Goal: Task Accomplishment & Management: Complete application form

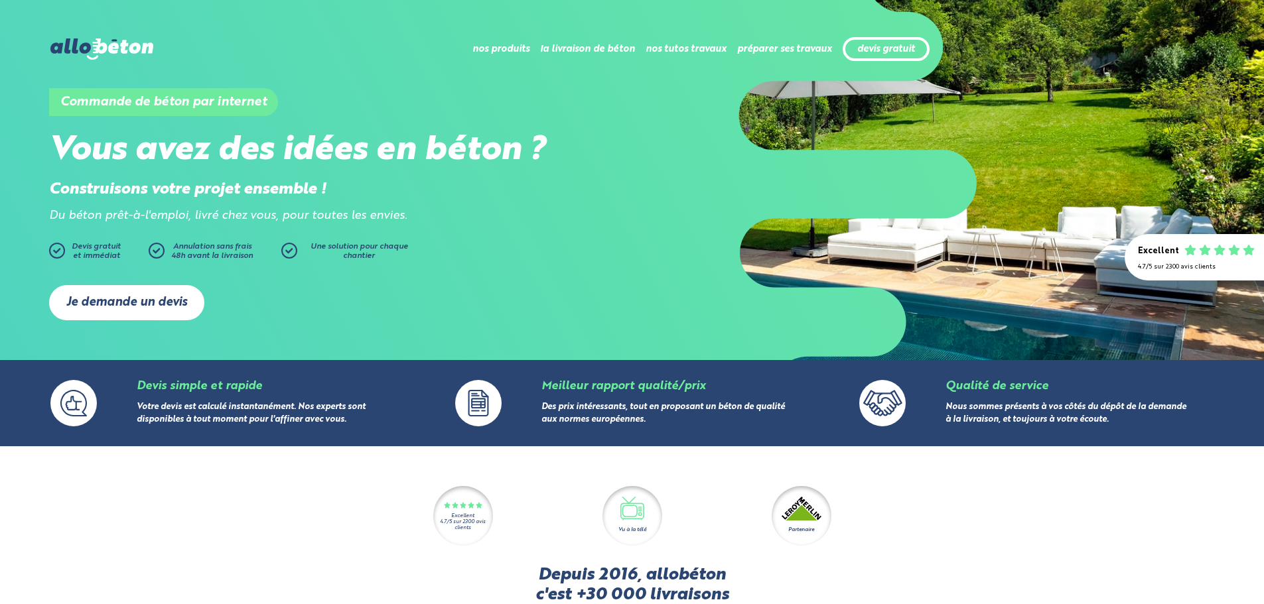
click at [159, 305] on link "Je demande un devis" at bounding box center [126, 302] width 155 height 35
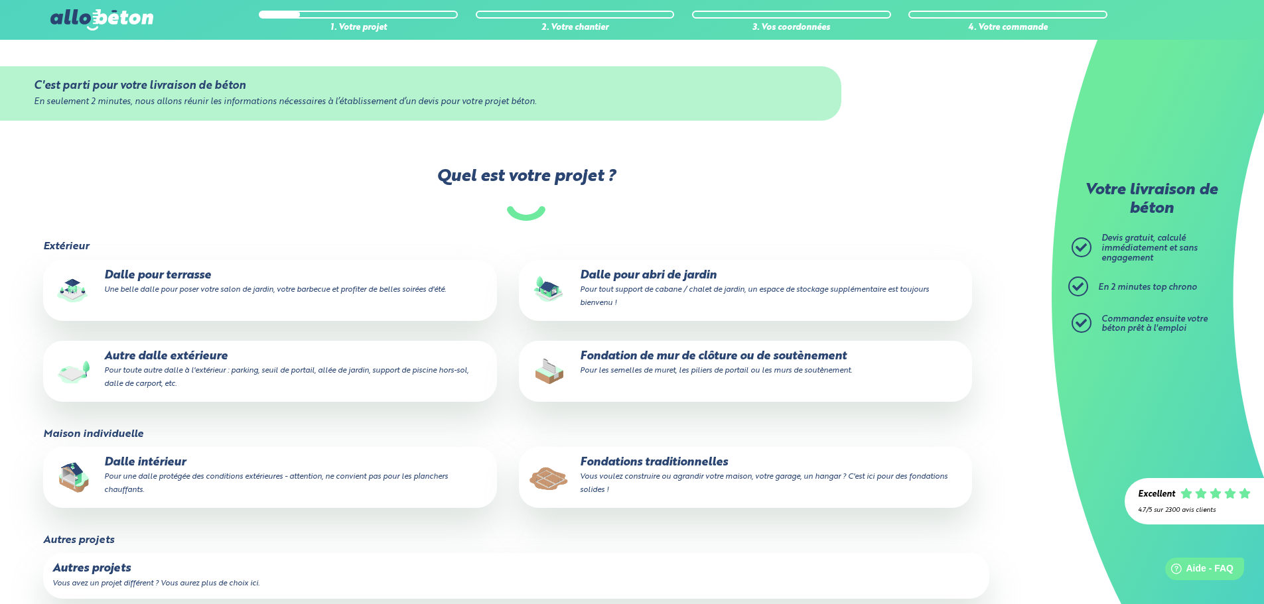
click at [294, 299] on label "Dalle pour terrasse Une belle dalle pour poser votre salon de jardin, votre bar…" at bounding box center [269, 290] width 453 height 61
click at [0, 0] on input "Dalle pour terrasse Une belle dalle pour poser votre salon de jardin, votre bar…" at bounding box center [0, 0] width 0 height 0
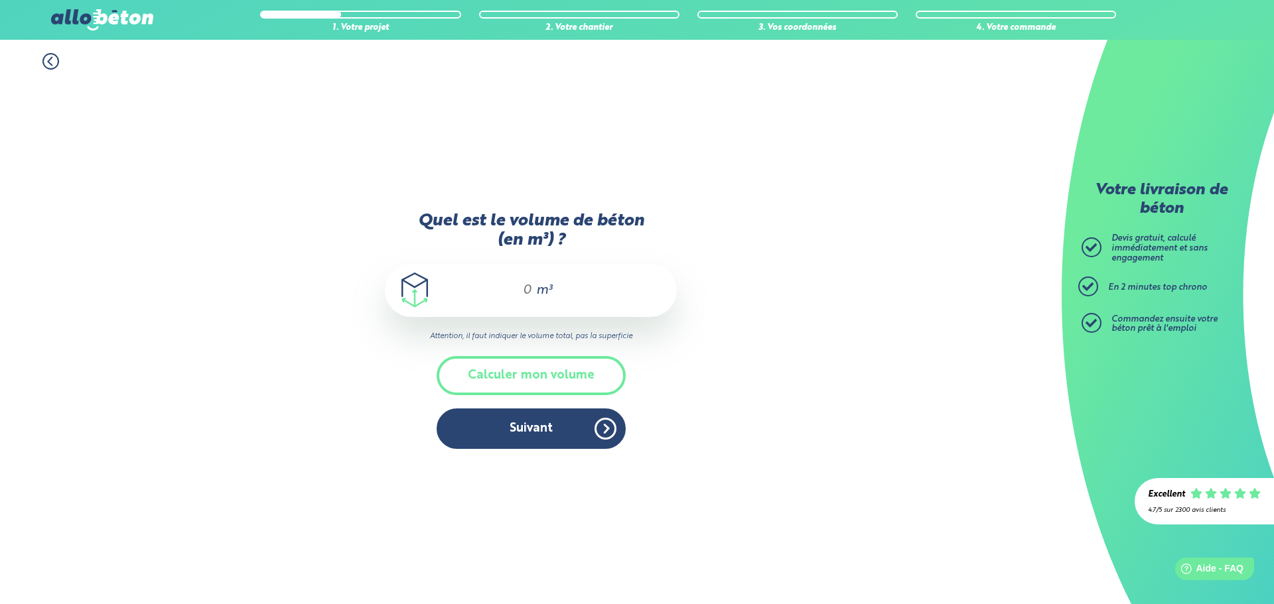
click at [533, 294] on div "m³" at bounding box center [531, 290] width 292 height 53
type input "3"
click at [571, 417] on button "Suivant" at bounding box center [531, 429] width 189 height 40
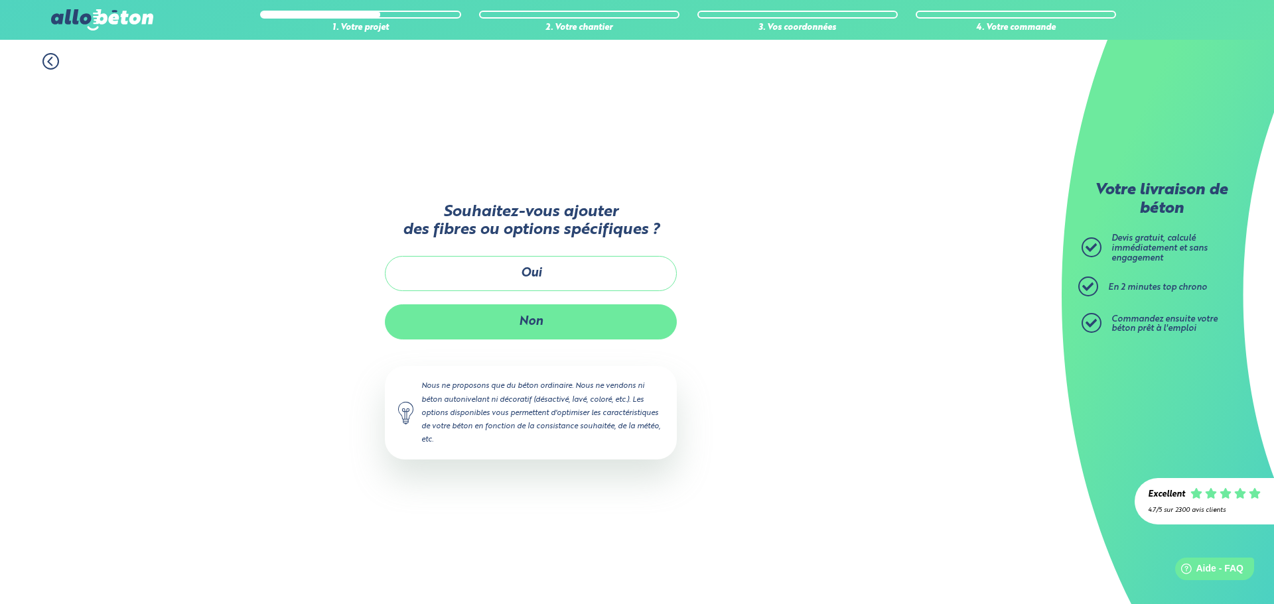
click at [565, 315] on button "Non" at bounding box center [531, 322] width 292 height 35
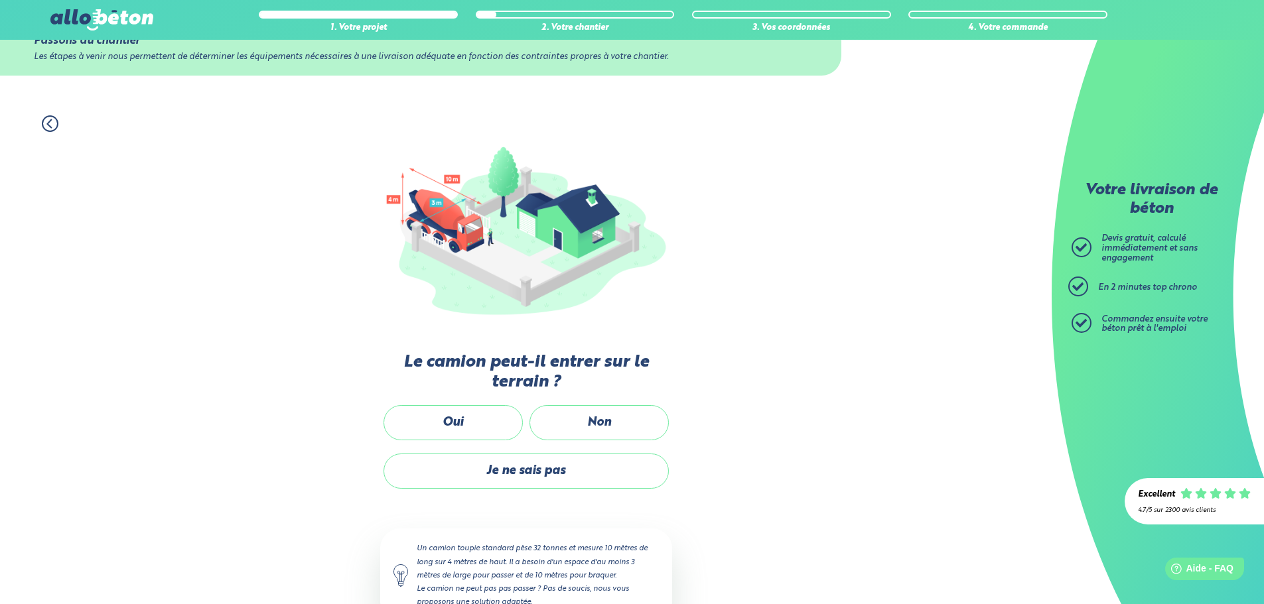
scroll to position [66, 0]
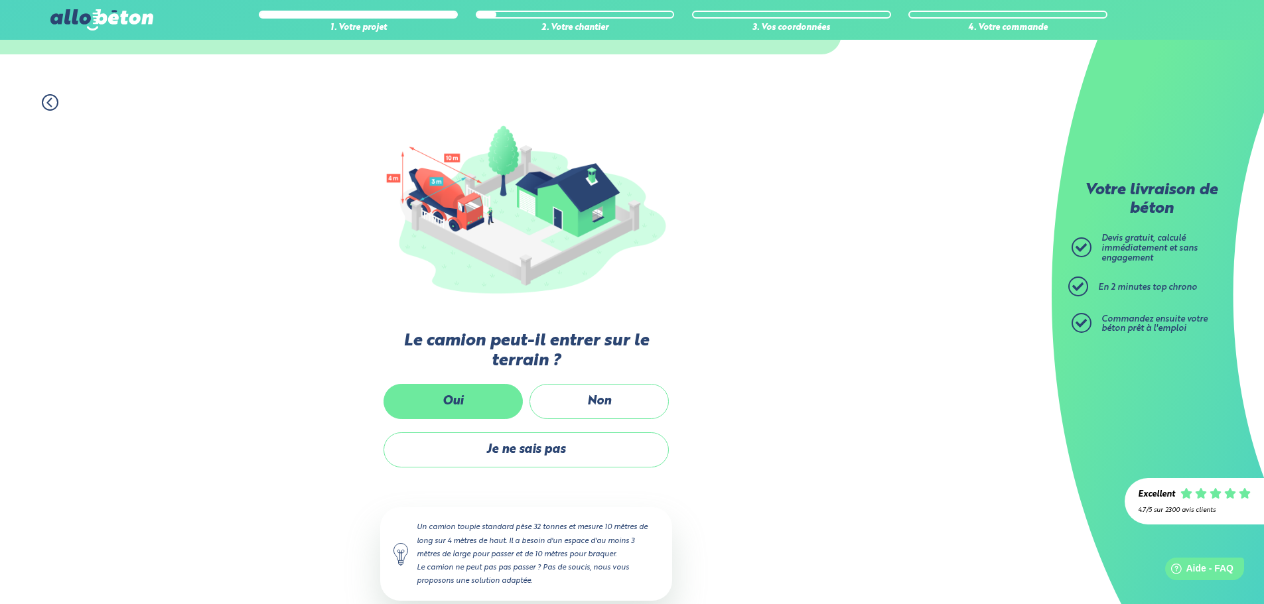
click at [467, 391] on label "Oui" at bounding box center [452, 401] width 139 height 35
click at [0, 0] on input "Oui" at bounding box center [0, 0] width 0 height 0
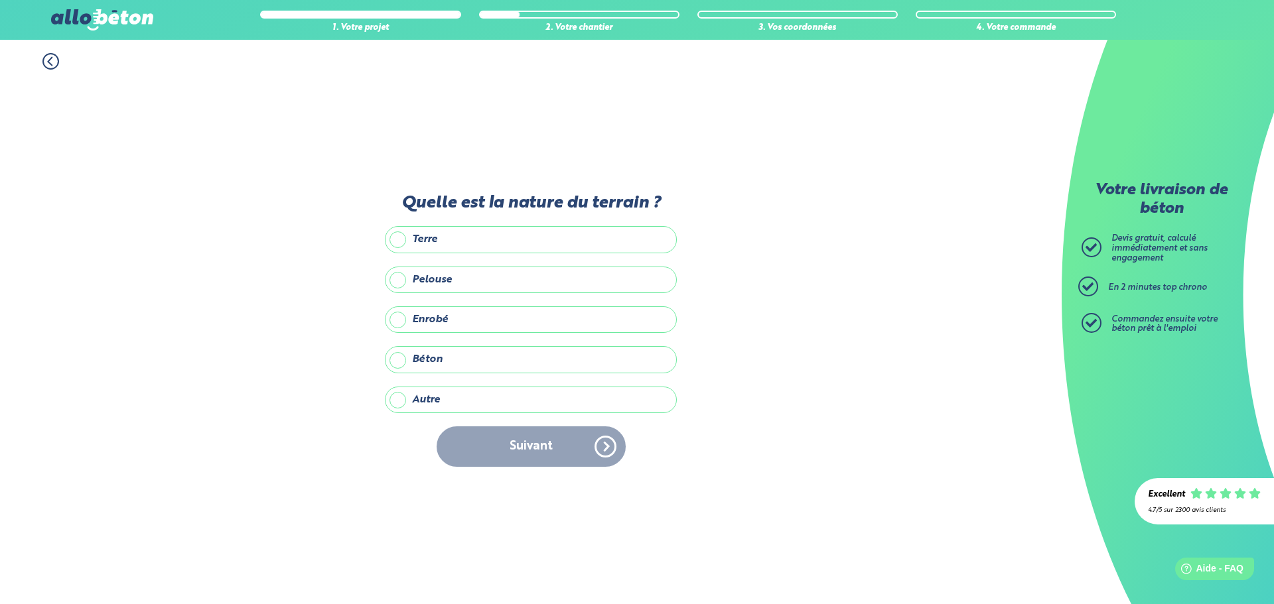
click at [395, 279] on label "Pelouse" at bounding box center [531, 280] width 292 height 27
click at [0, 0] on input "Pelouse" at bounding box center [0, 0] width 0 height 0
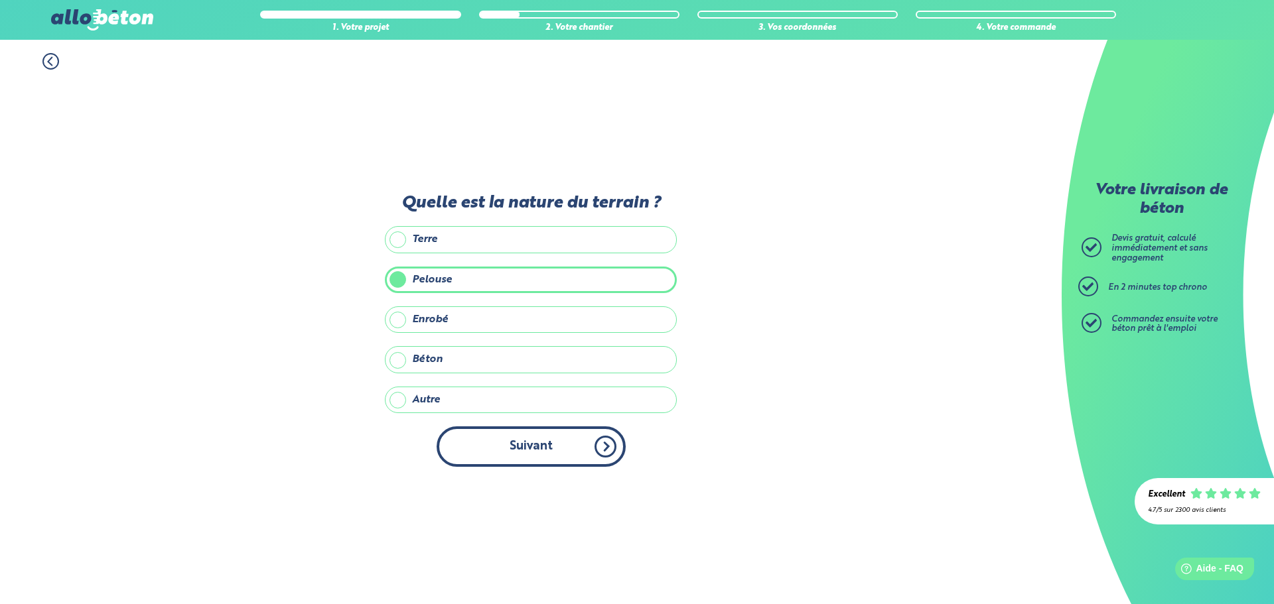
click at [520, 439] on button "Suivant" at bounding box center [531, 447] width 189 height 40
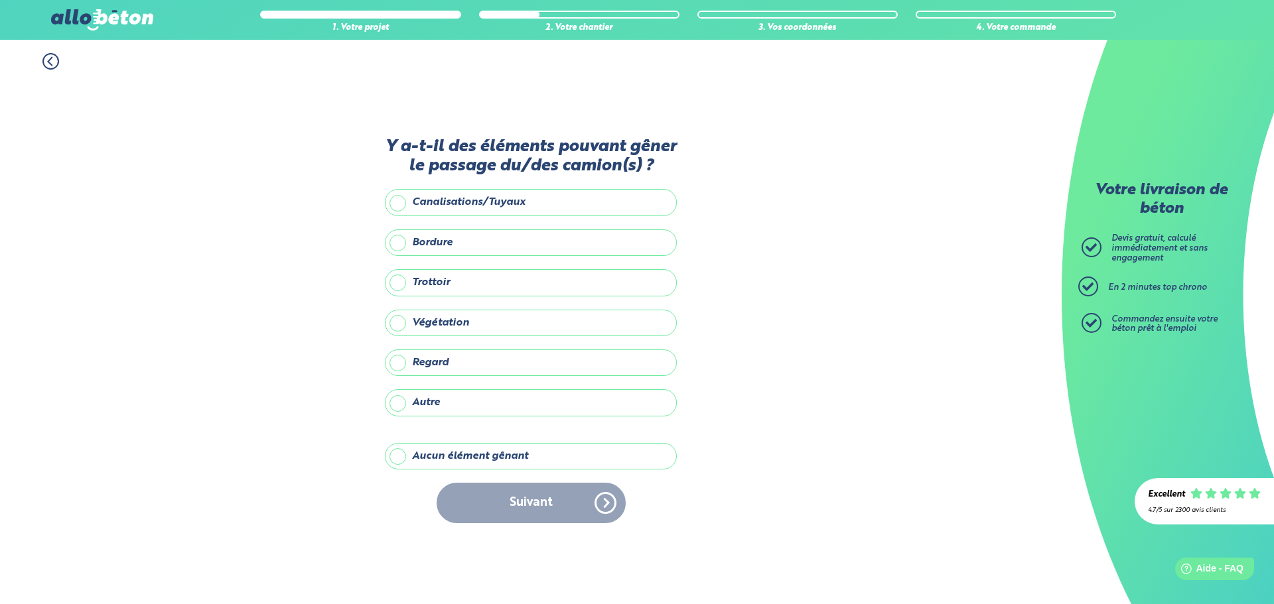
click at [391, 459] on label "Aucun élément gênant" at bounding box center [531, 456] width 292 height 27
click at [0, 0] on input "Aucun élément gênant" at bounding box center [0, 0] width 0 height 0
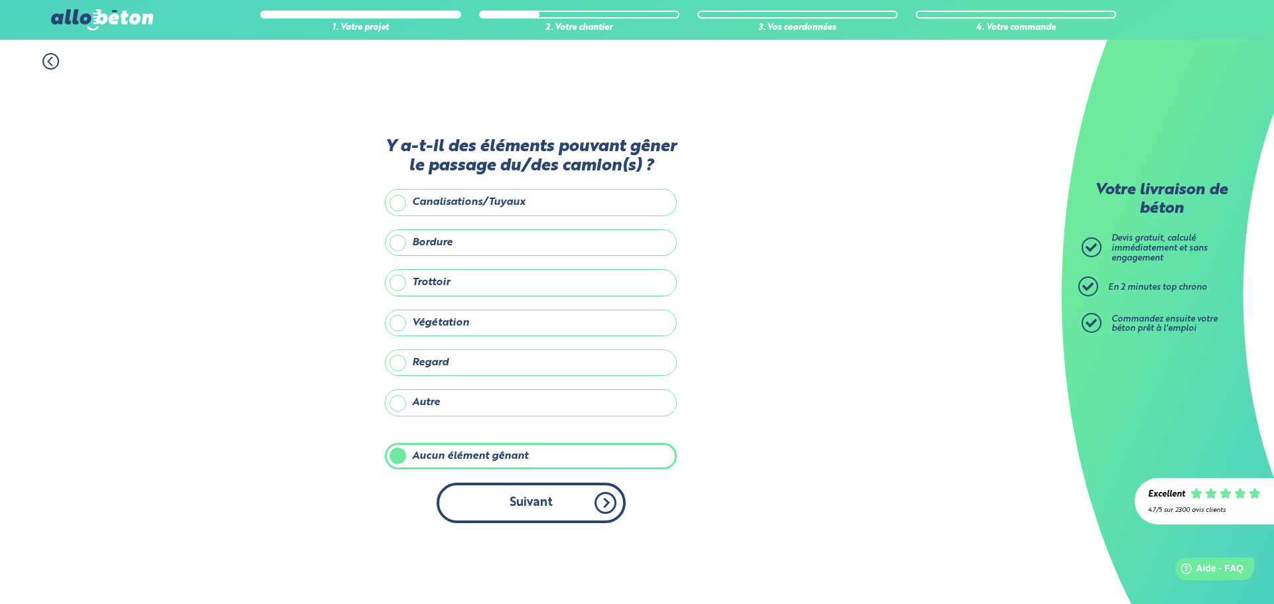
click at [524, 492] on button "Suivant" at bounding box center [531, 503] width 189 height 40
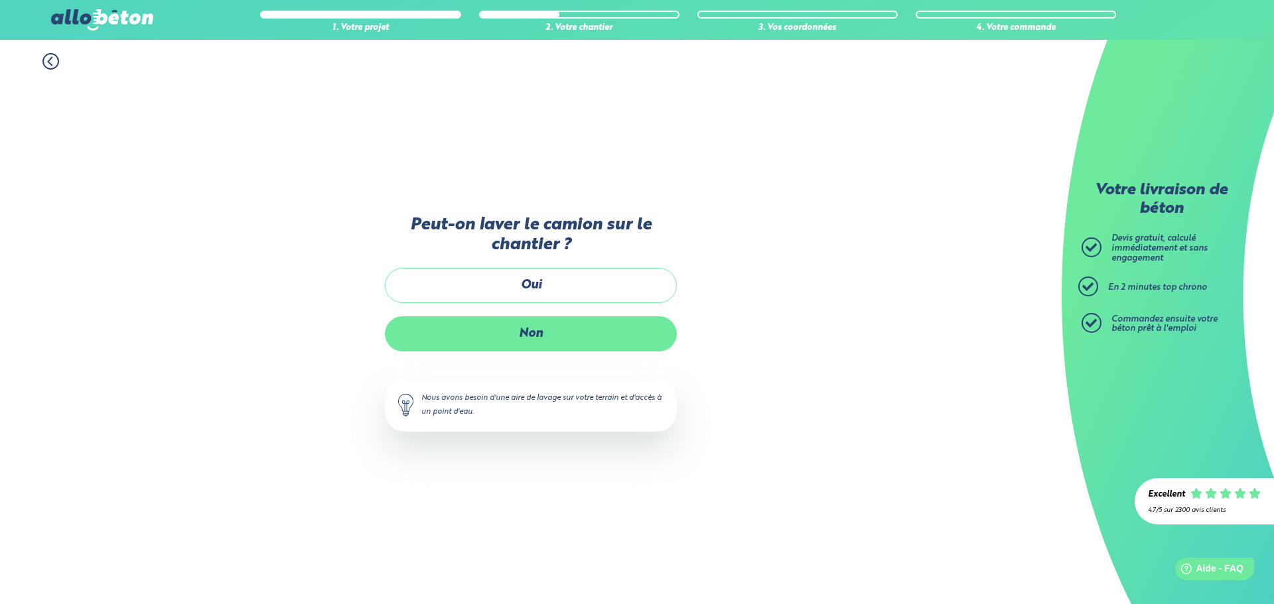
click at [546, 327] on label "Non" at bounding box center [531, 333] width 292 height 35
click at [0, 0] on input "Non" at bounding box center [0, 0] width 0 height 0
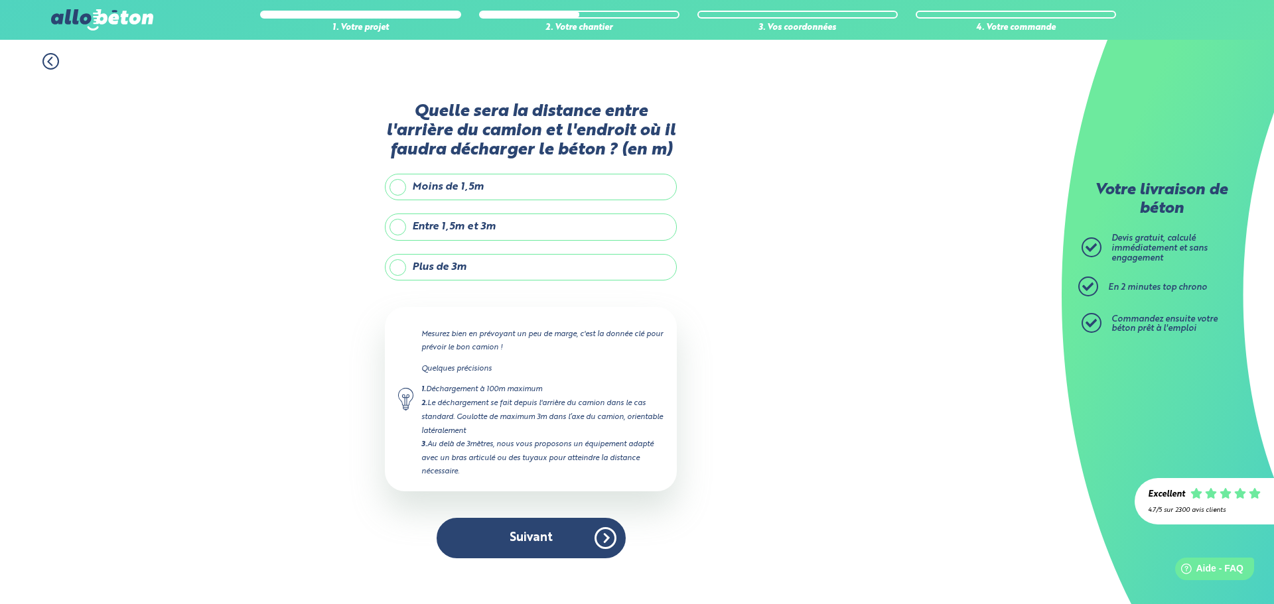
click at [422, 231] on label "Entre 1,5m et 3m" at bounding box center [531, 227] width 292 height 27
click at [396, 228] on label "Entre 1,5m et 3m" at bounding box center [531, 227] width 292 height 27
click at [0, 0] on input "Entre 1,5m et 3m" at bounding box center [0, 0] width 0 height 0
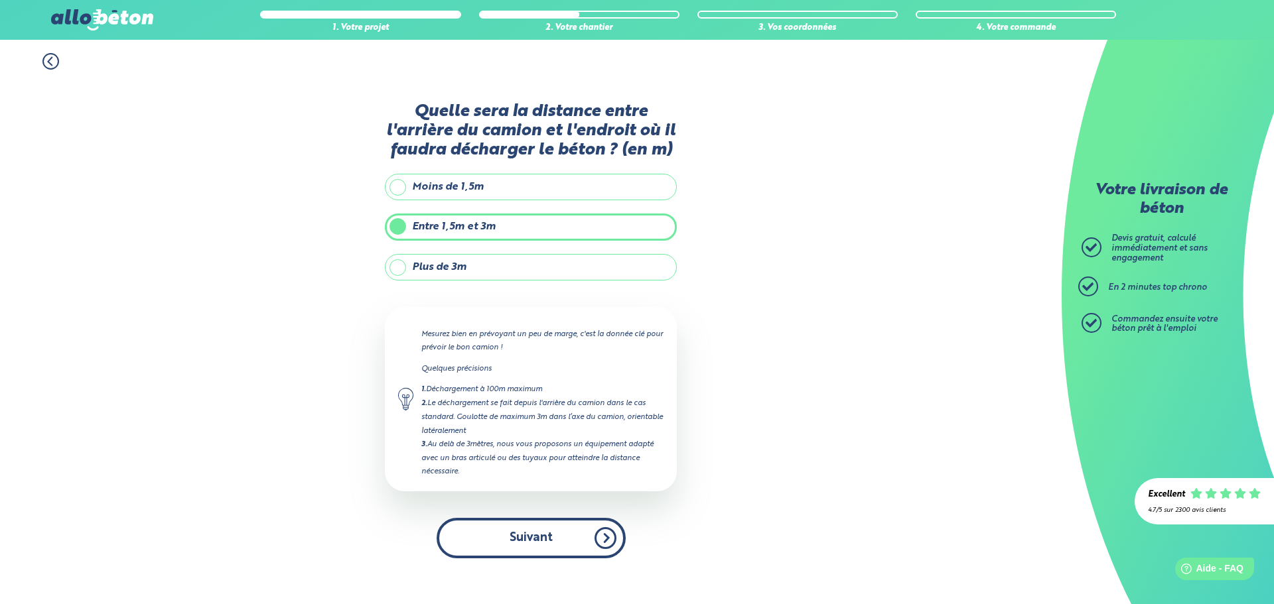
click at [541, 535] on button "Suivant" at bounding box center [531, 538] width 189 height 40
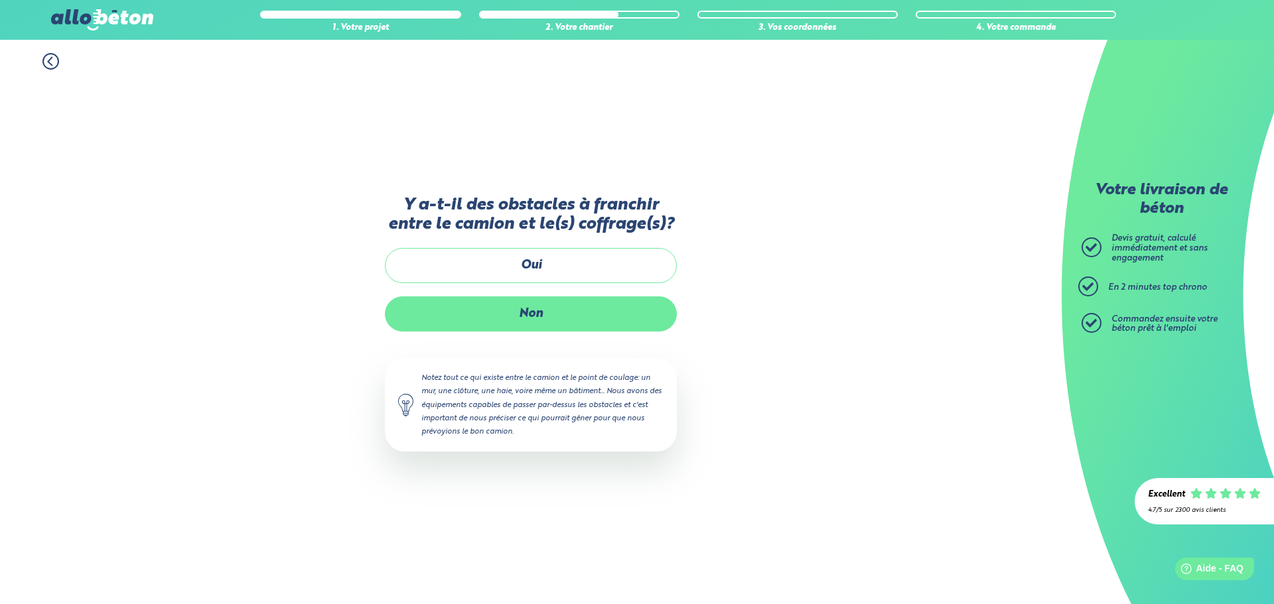
click at [535, 326] on label "Non" at bounding box center [531, 314] width 292 height 35
click at [0, 0] on input "Non" at bounding box center [0, 0] width 0 height 0
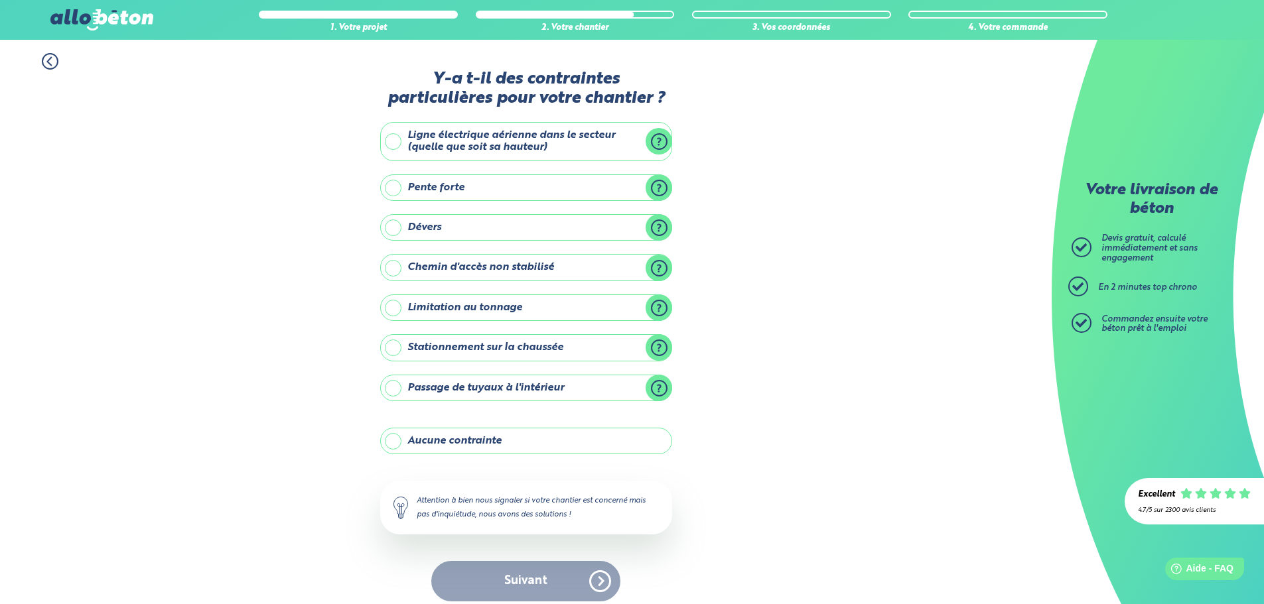
click at [387, 438] on label "Aucune contrainte" at bounding box center [526, 441] width 292 height 27
click at [0, 0] on input "Aucune contrainte" at bounding box center [0, 0] width 0 height 0
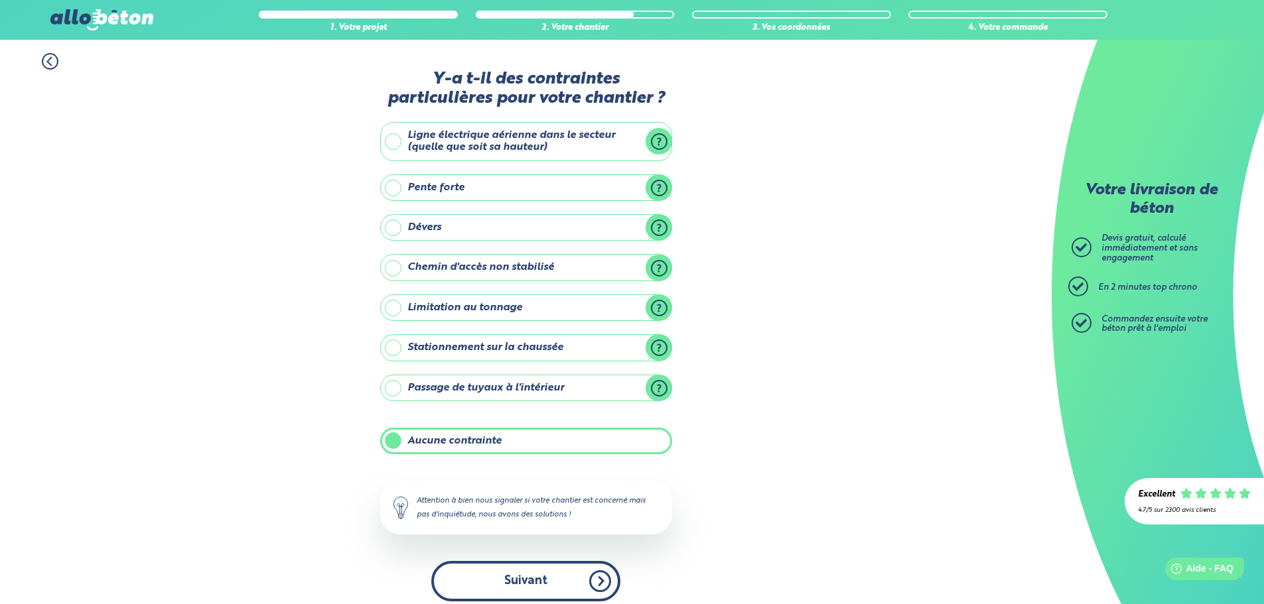
click at [542, 574] on button "Suivant" at bounding box center [525, 581] width 189 height 40
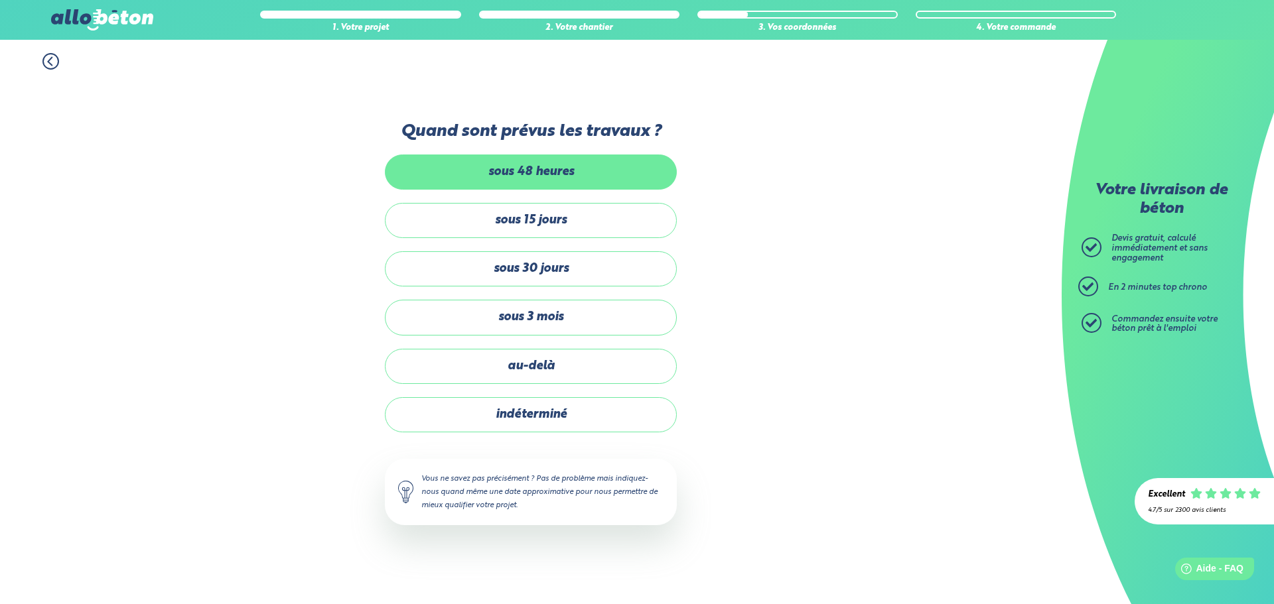
click at [551, 173] on label "sous 48 heures" at bounding box center [531, 172] width 292 height 35
click at [0, 0] on input "sous 48 heures" at bounding box center [0, 0] width 0 height 0
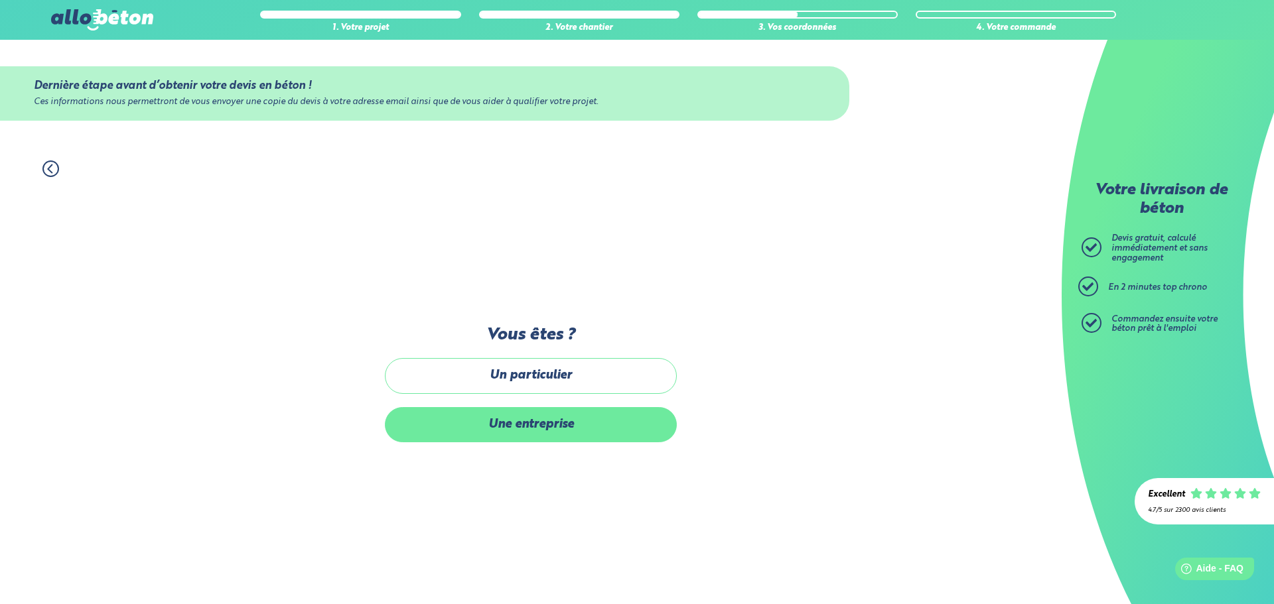
click at [536, 414] on label "Une entreprise" at bounding box center [531, 424] width 292 height 35
click at [0, 0] on input "Une entreprise" at bounding box center [0, 0] width 0 height 0
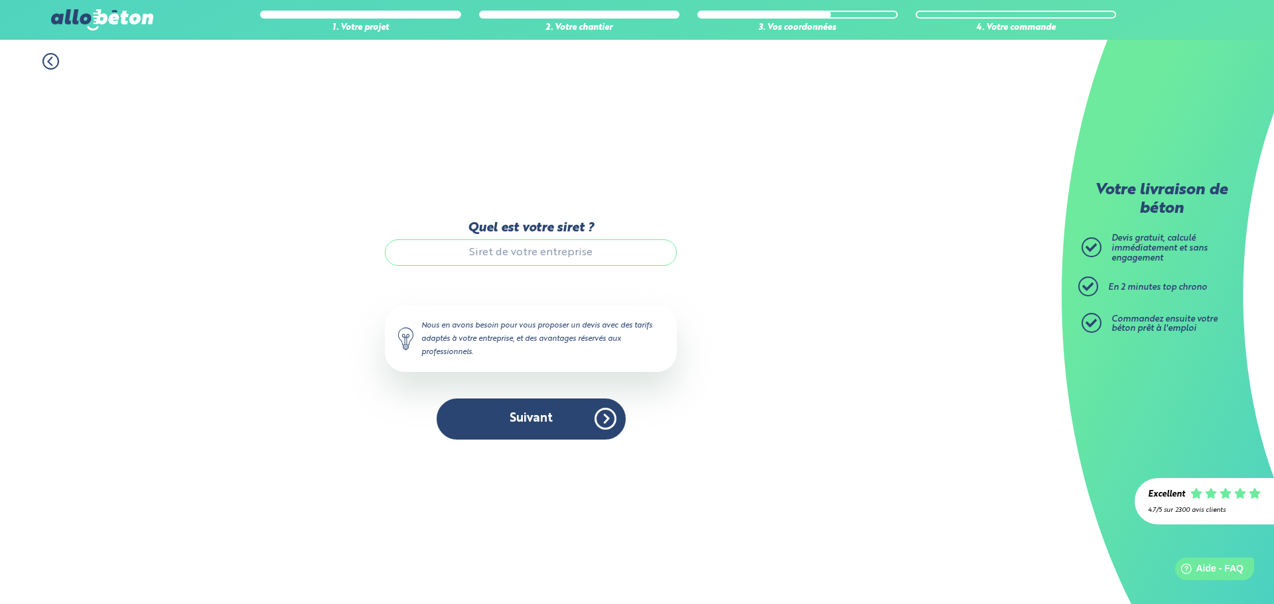
click at [527, 257] on input "Quel est votre siret ?" at bounding box center [531, 253] width 292 height 27
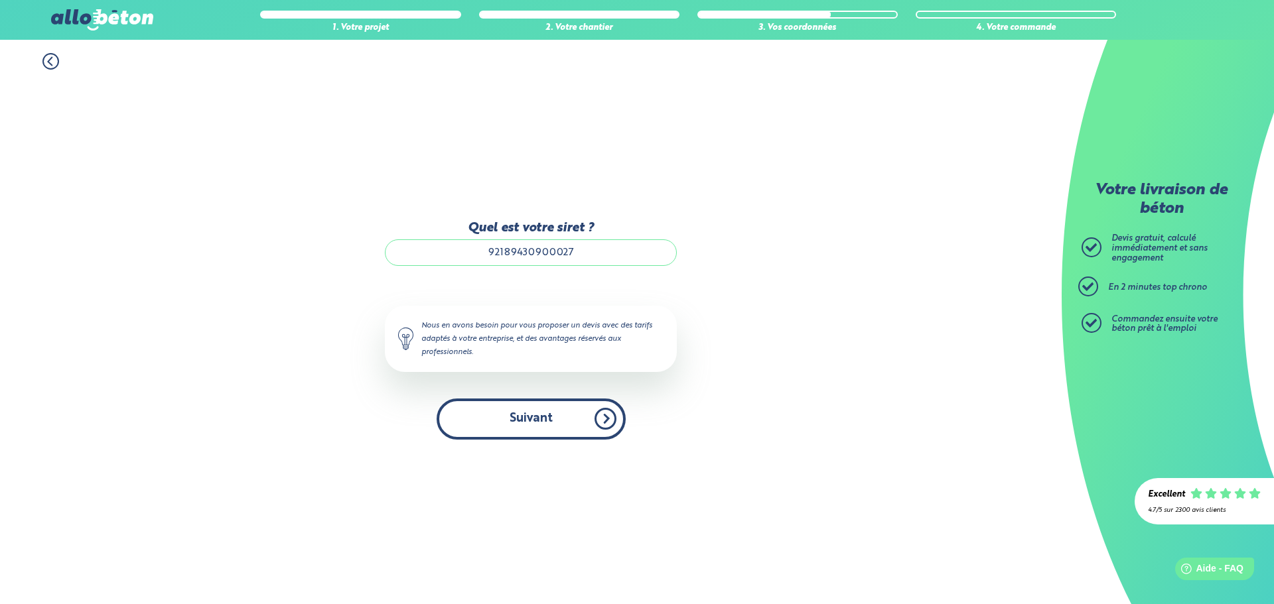
type input "92189430900027"
click at [543, 414] on button "Suivant" at bounding box center [531, 419] width 189 height 40
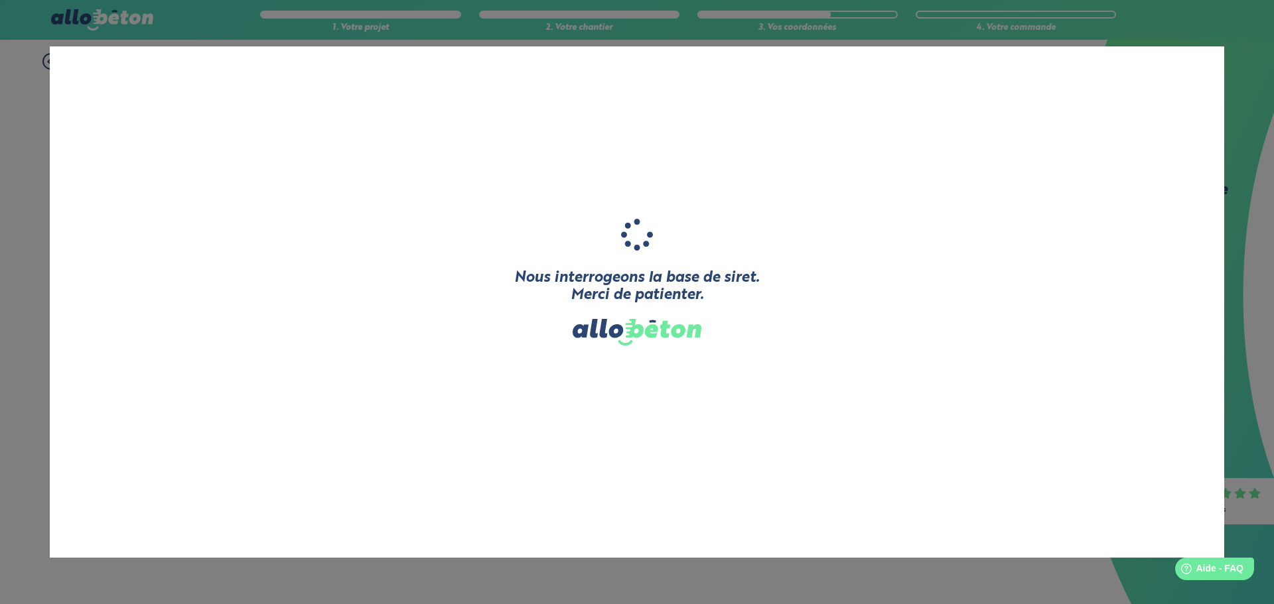
type input "J43 MULTISERVICES"
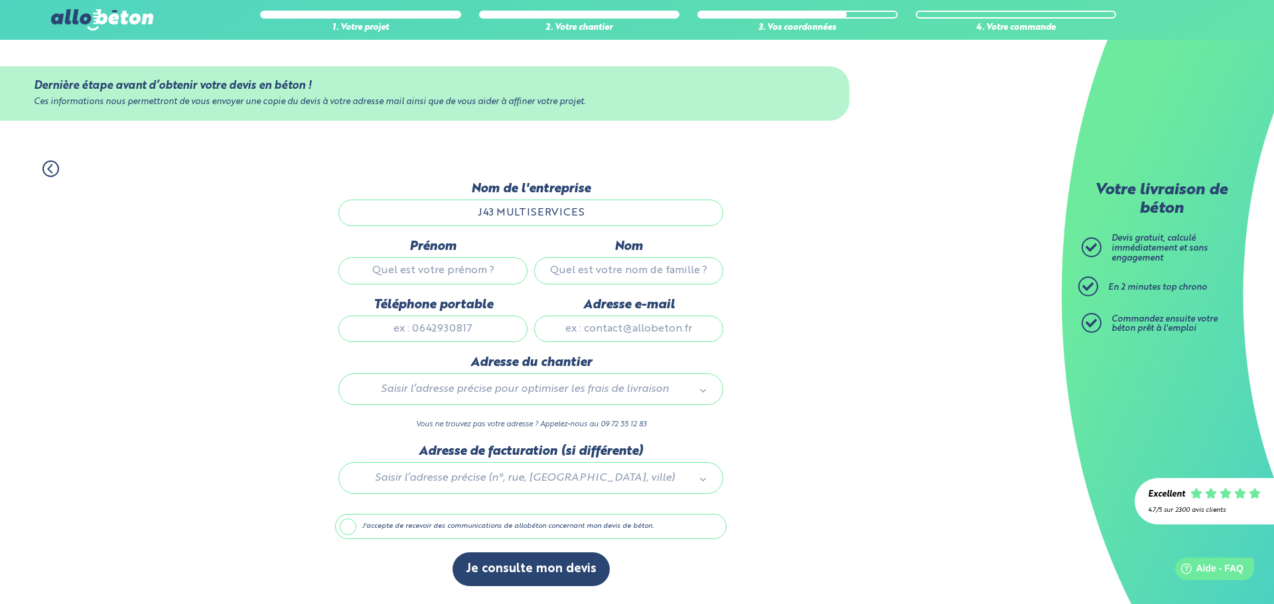
click at [471, 277] on input "Prénom" at bounding box center [432, 270] width 189 height 27
type input "José"
type input "Freitas"
type input "contact@j43.fr"
type input "J43 Multiservices, 29 rue Elsa Triolet"
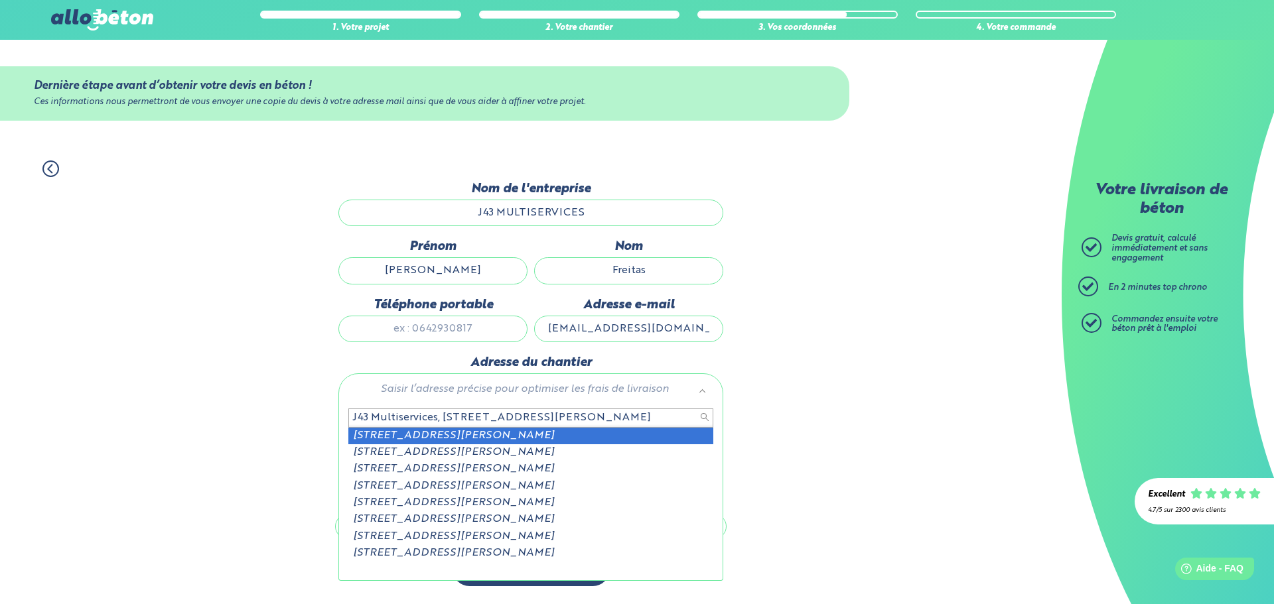
click at [543, 418] on input "J43 Multiservices, 29 rue Elsa Triolet" at bounding box center [530, 418] width 365 height 19
click at [498, 419] on input "J43 Multiservices, 29 rue Elsa Triolet" at bounding box center [530, 418] width 365 height 19
click at [498, 420] on input "J43 Multiservices, 29 rue Elsa Triolet" at bounding box center [530, 418] width 365 height 19
type input "605 chemins des pennes"
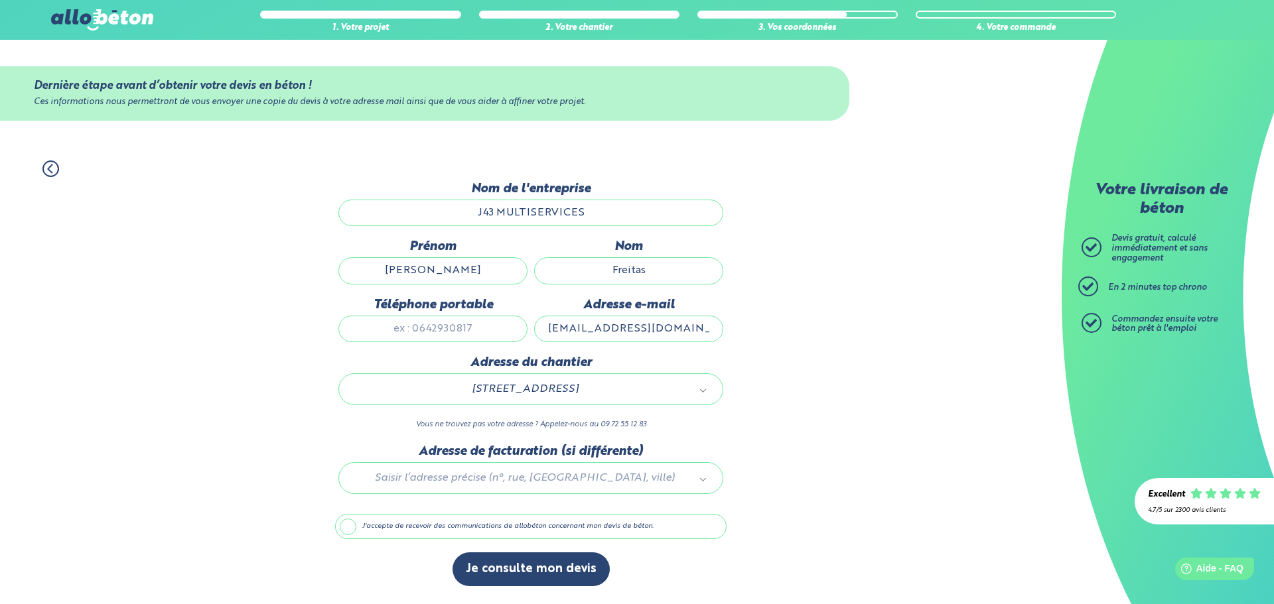
click at [514, 475] on div at bounding box center [530, 476] width 391 height 63
click at [479, 504] on input "text" at bounding box center [530, 507] width 365 height 19
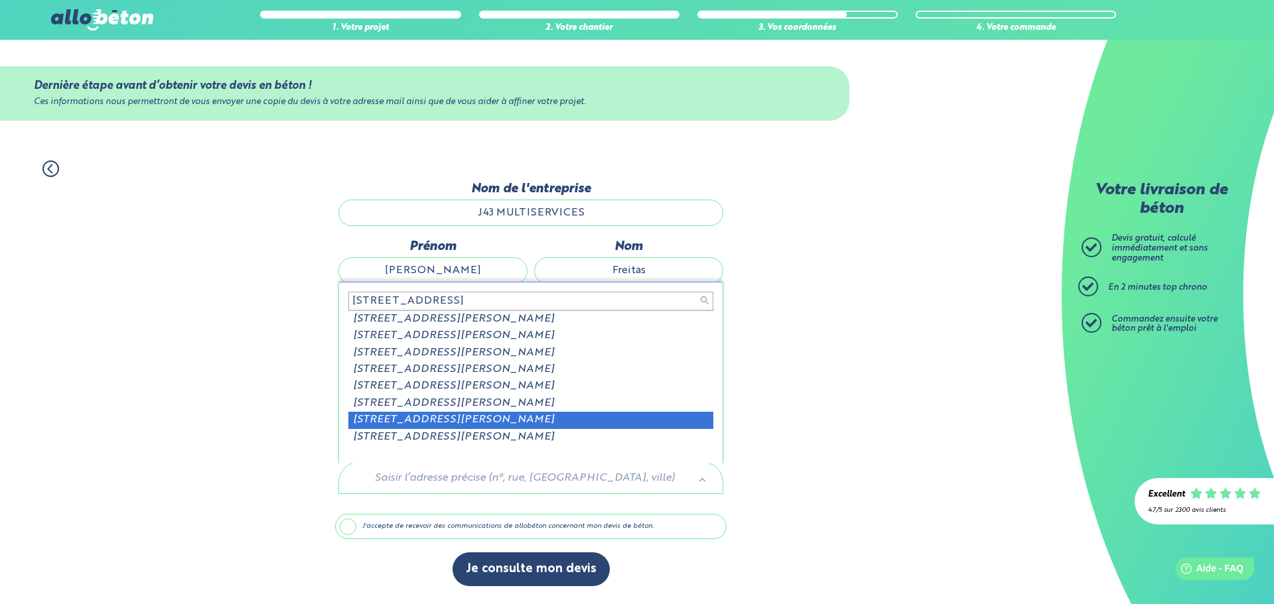
scroll to position [2, 0]
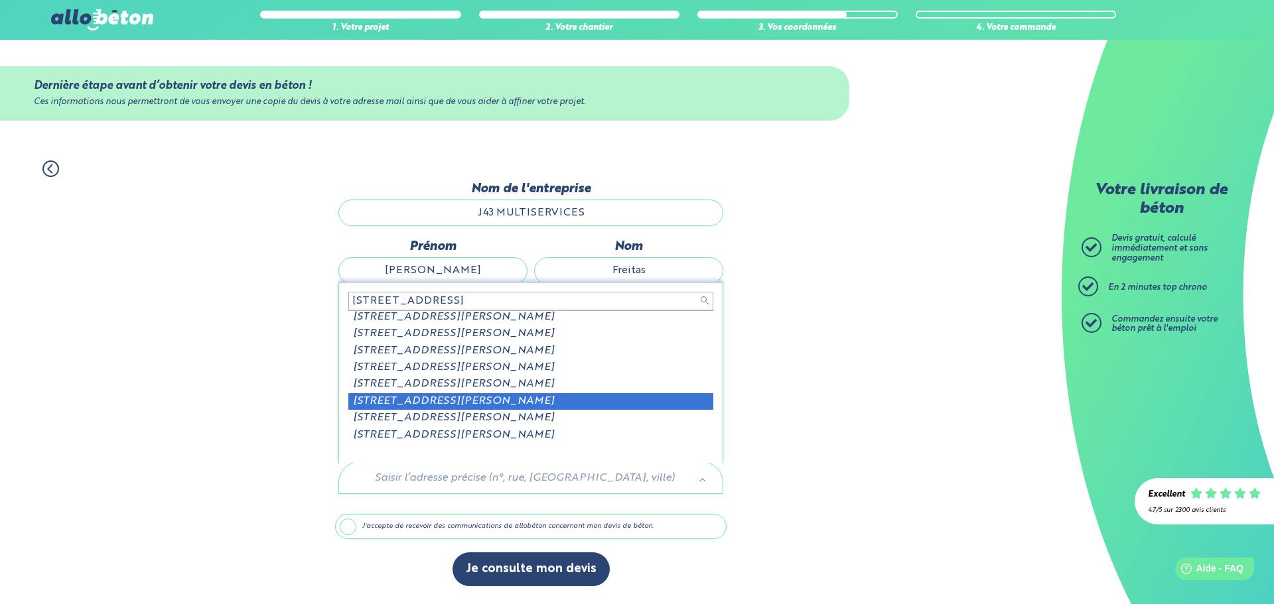
type input "29 rue elsat"
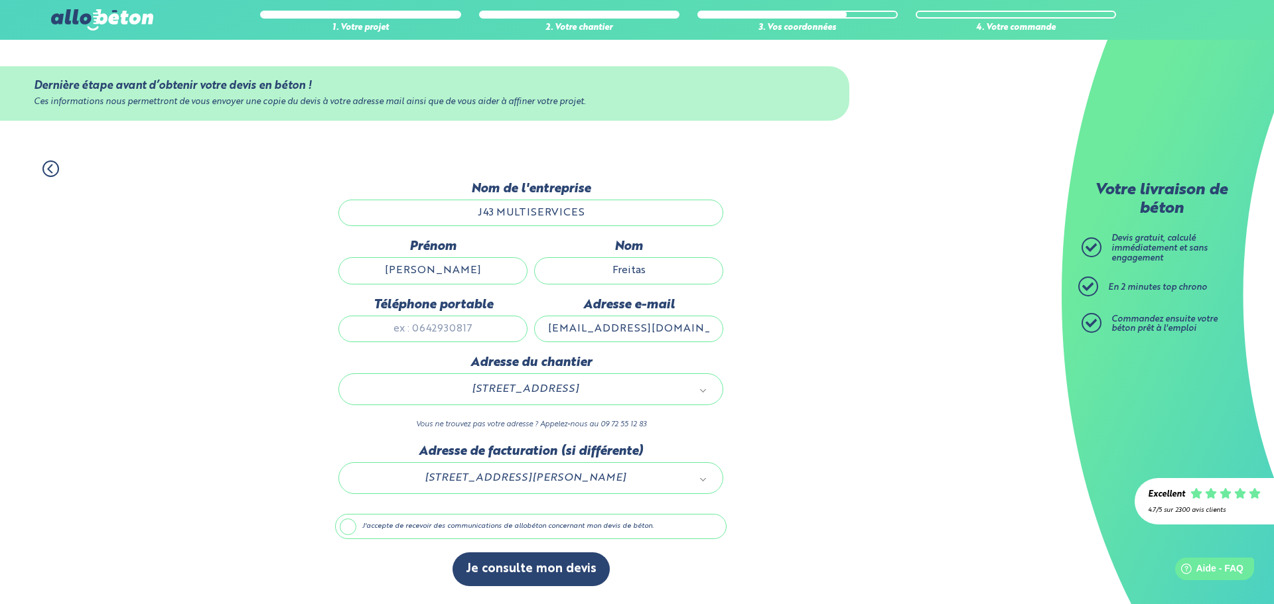
click at [347, 529] on label "J'accepte de recevoir des communications de allobéton concernant mon devis de b…" at bounding box center [530, 526] width 391 height 25
click at [0, 0] on input "J'accepte de recevoir des communications de allobéton concernant mon devis de b…" at bounding box center [0, 0] width 0 height 0
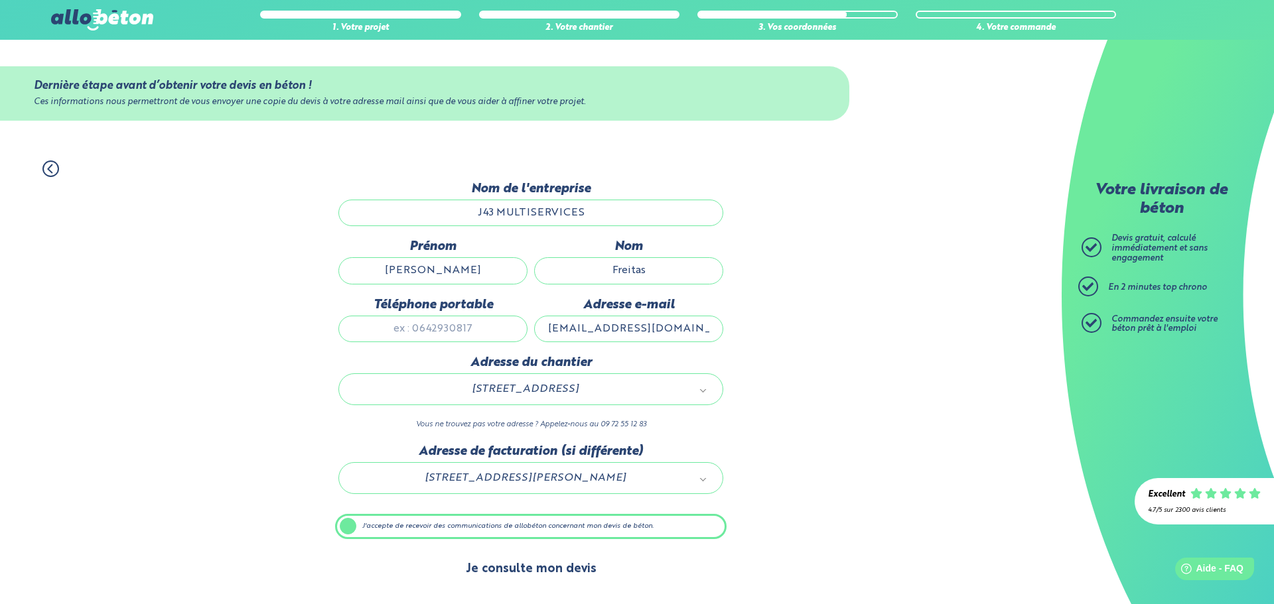
click at [531, 575] on button "Je consulte mon devis" at bounding box center [530, 570] width 157 height 34
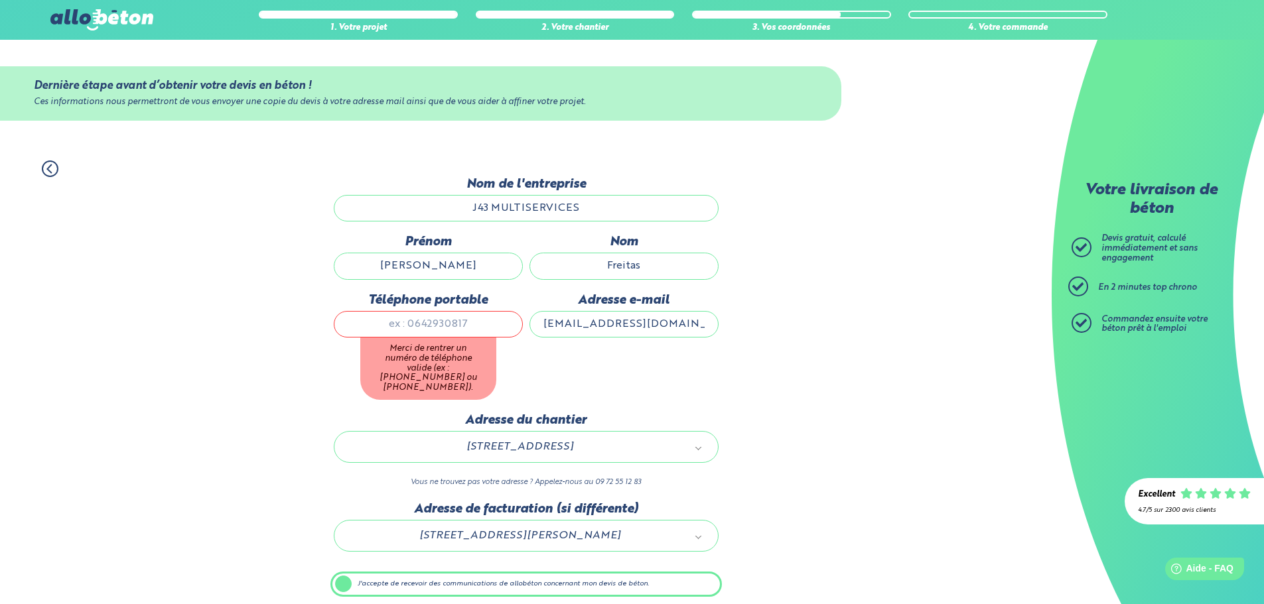
click at [464, 324] on input "Téléphone portable" at bounding box center [428, 324] width 189 height 27
type input "0603520088"
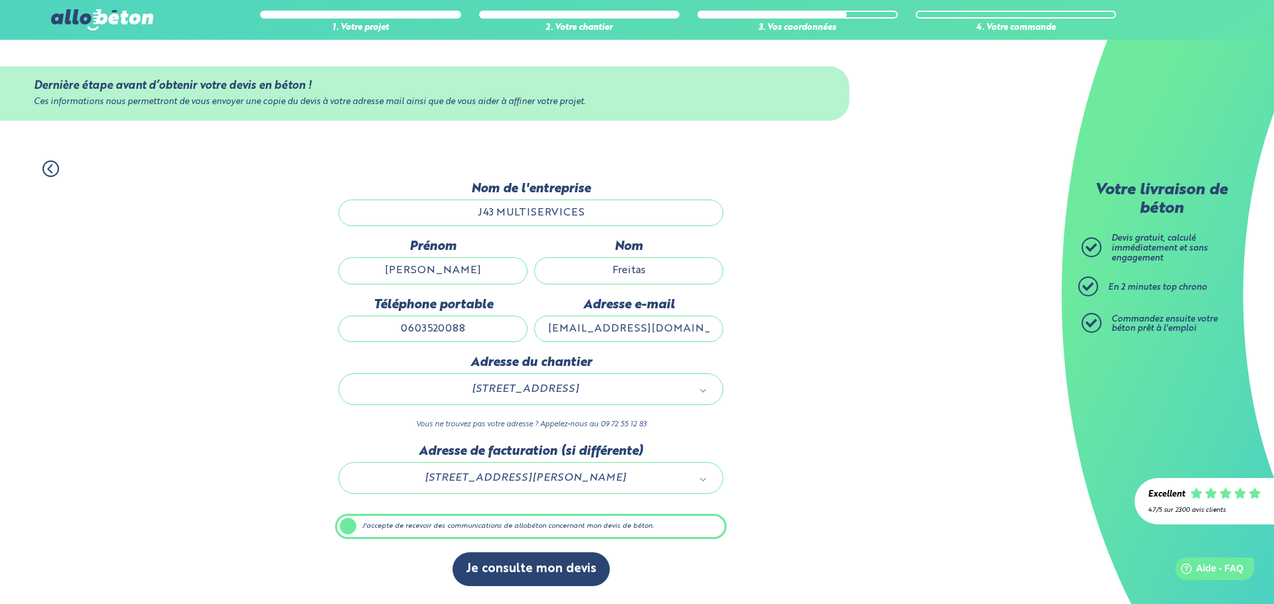
click at [894, 450] on div "1. Votre projet 2. Votre chantier 3. Vos coordonnées 4. Votre commande Dernière…" at bounding box center [531, 375] width 1062 height 457
click at [560, 564] on button "Je consulte mon devis" at bounding box center [530, 570] width 157 height 34
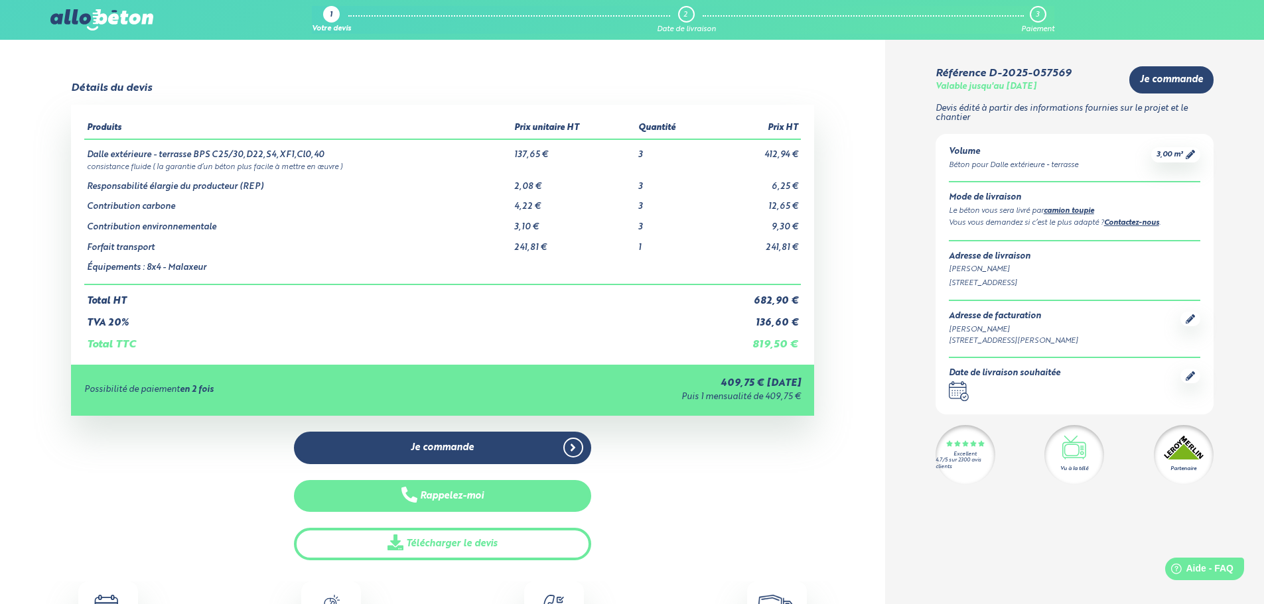
click at [490, 502] on button "Rappelez-moi" at bounding box center [442, 496] width 297 height 33
